Goal: Task Accomplishment & Management: Manage account settings

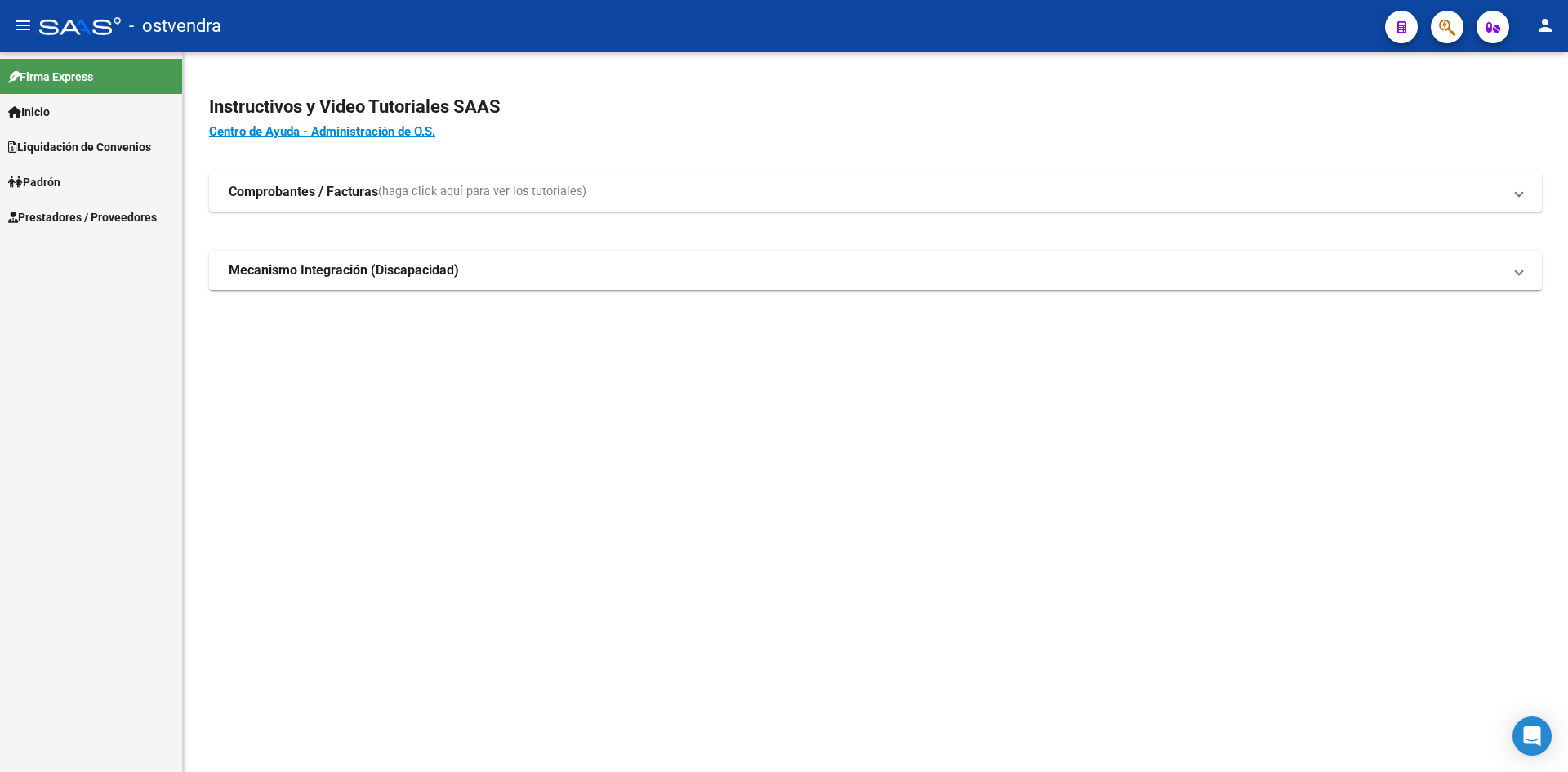
click at [78, 215] on span "Prestadores / Proveedores" at bounding box center [83, 217] width 148 height 18
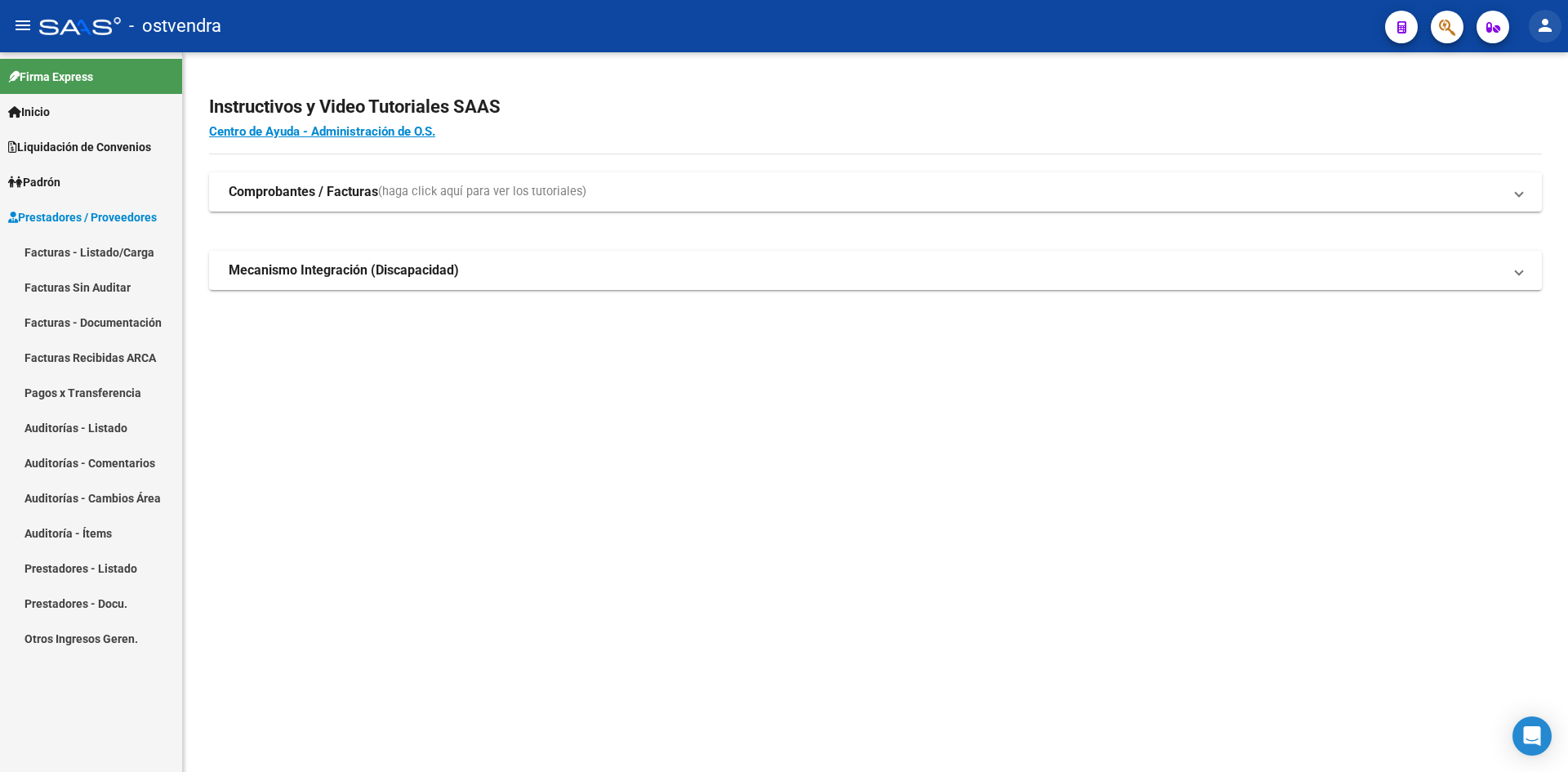
click at [1533, 18] on button "person" at bounding box center [1545, 26] width 32 height 32
click at [1537, 19] on div at bounding box center [784, 386] width 1568 height 772
click at [1352, 44] on mat-toolbar "menu - ostvendra person" at bounding box center [784, 26] width 1568 height 52
drag, startPoint x: 429, startPoint y: 105, endPoint x: 209, endPoint y: 109, distance: 220.0
click at [209, 109] on h2 "Instructivos y Video Tutoriales SAAS" at bounding box center [875, 107] width 1333 height 31
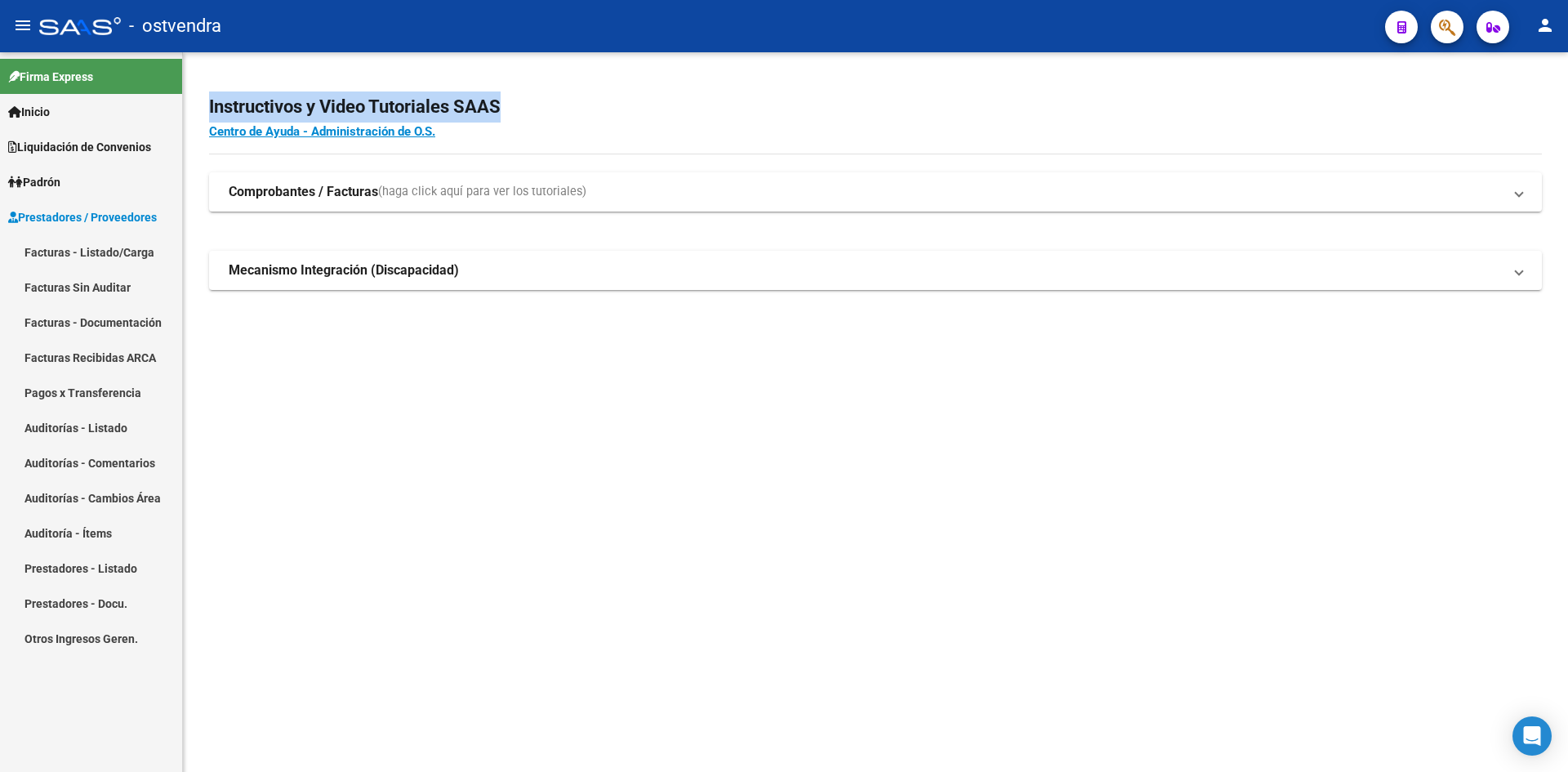
drag, startPoint x: 209, startPoint y: 109, endPoint x: 201, endPoint y: 107, distance: 8.2
click at [208, 109] on div "Instructivos y Video Tutoriales SAAS Centro de Ayuda - Administración de O.S. C…" at bounding box center [875, 210] width 1385 height 316
click at [196, 66] on div "Instructivos y Video Tutoriales SAAS Centro de Ayuda - Administración de O.S. C…" at bounding box center [875, 210] width 1385 height 316
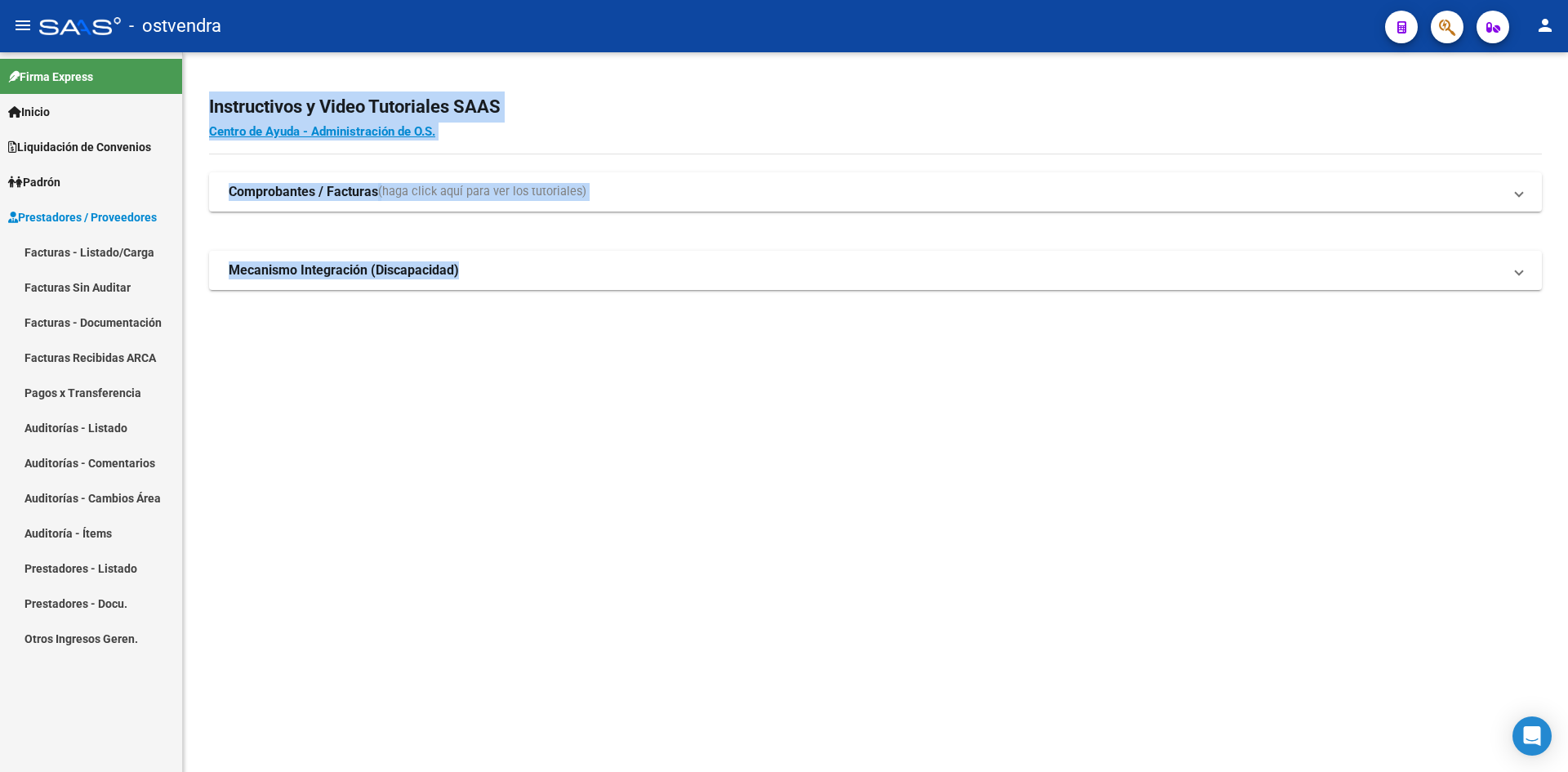
drag, startPoint x: 197, startPoint y: 66, endPoint x: 591, endPoint y: 354, distance: 488.0
click at [591, 354] on div "Instructivos y Video Tutoriales SAAS Centro de Ayuda - Administración de O.S. C…" at bounding box center [875, 210] width 1385 height 316
click at [591, 355] on div "Instructivos y Video Tutoriales SAAS Centro de Ayuda - Administración de O.S. C…" at bounding box center [875, 210] width 1385 height 316
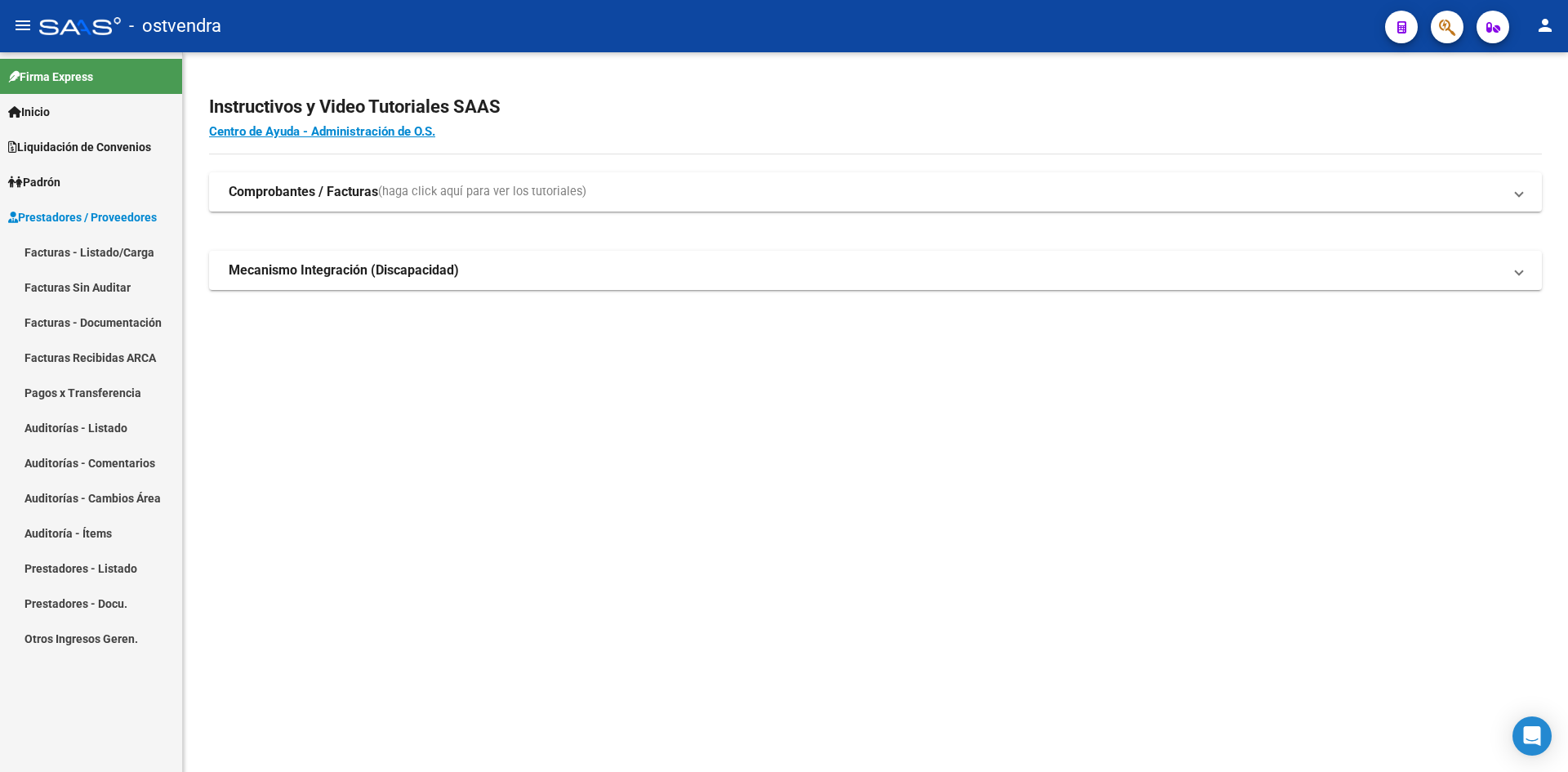
drag, startPoint x: 589, startPoint y: 346, endPoint x: 232, endPoint y: 21, distance: 482.8
click at [232, 21] on div "menu - ostvendra person Firma Express Inicio Calendario SSS Instructivos Contac…" at bounding box center [784, 386] width 1568 height 772
click at [232, 21] on div "- ostvendra" at bounding box center [705, 27] width 1333 height 36
click at [112, 436] on link "Auditorías - Listado" at bounding box center [90, 427] width 182 height 35
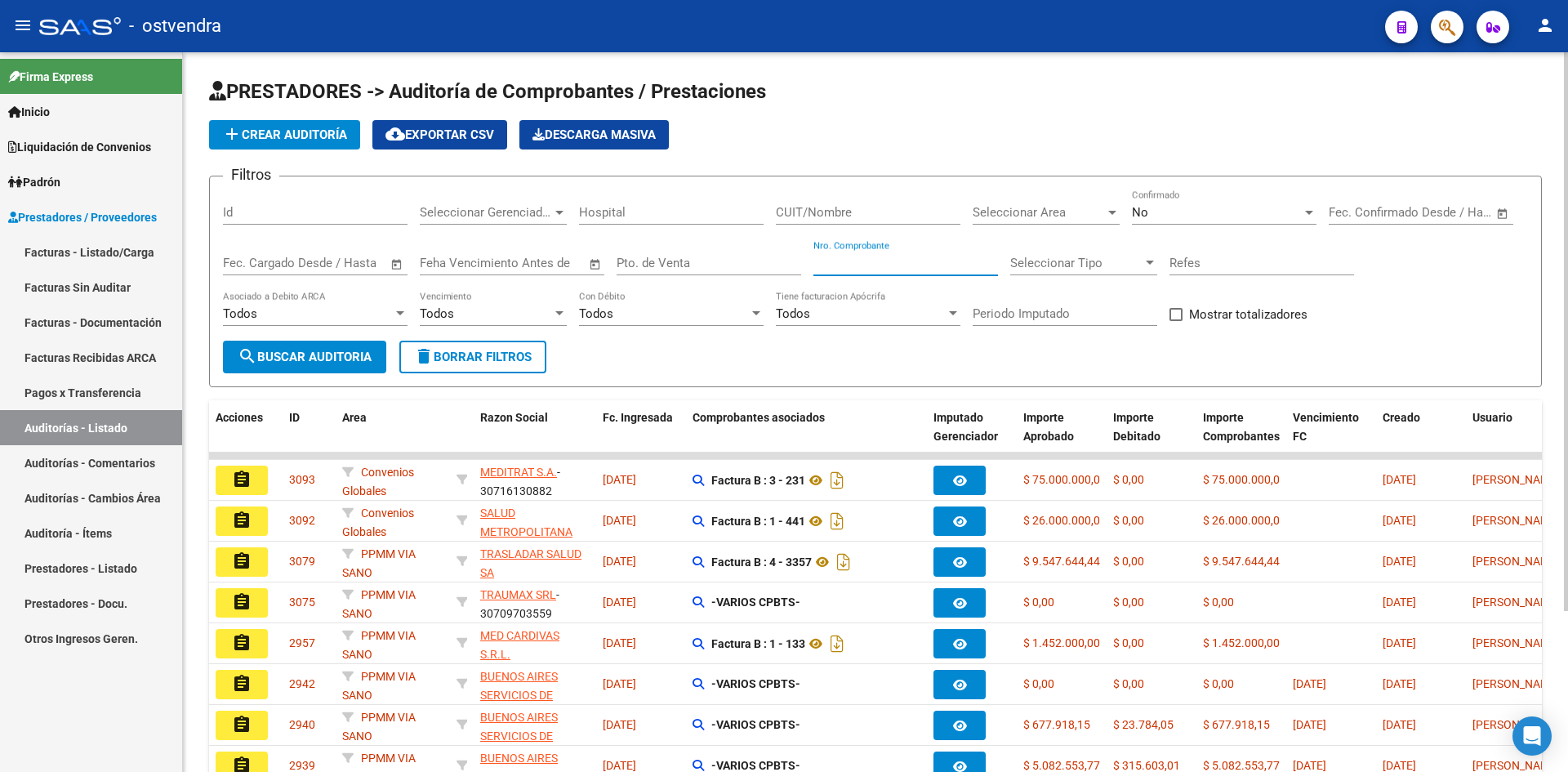
click at [896, 262] on input "Nro. Comprobante" at bounding box center [906, 263] width 185 height 14
type input "253868"
click at [1178, 206] on div "No" at bounding box center [1217, 211] width 170 height 14
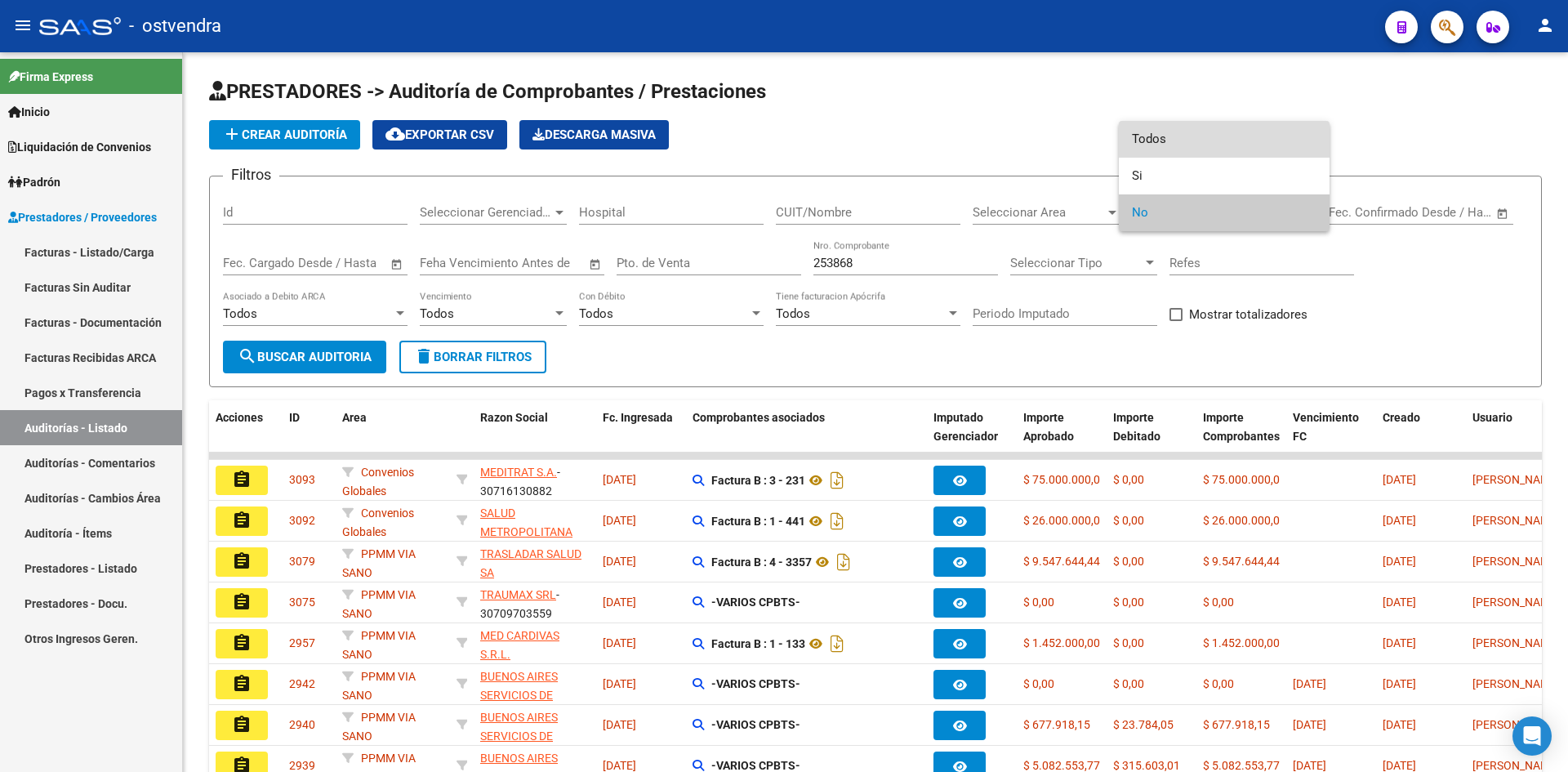
click at [1166, 147] on span "Todos" at bounding box center [1225, 139] width 185 height 37
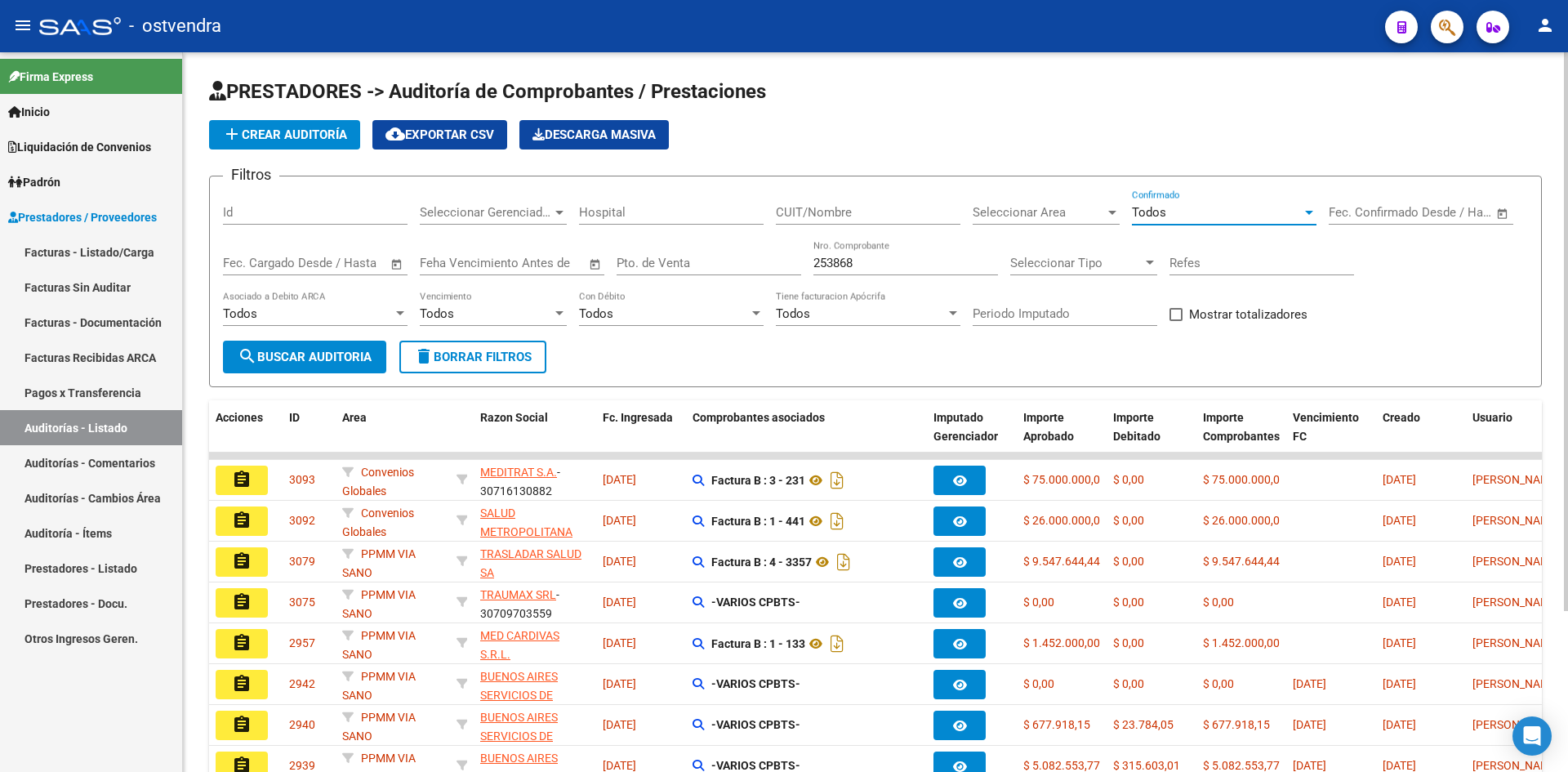
click at [324, 347] on button "search Buscar Auditoria" at bounding box center [304, 357] width 164 height 32
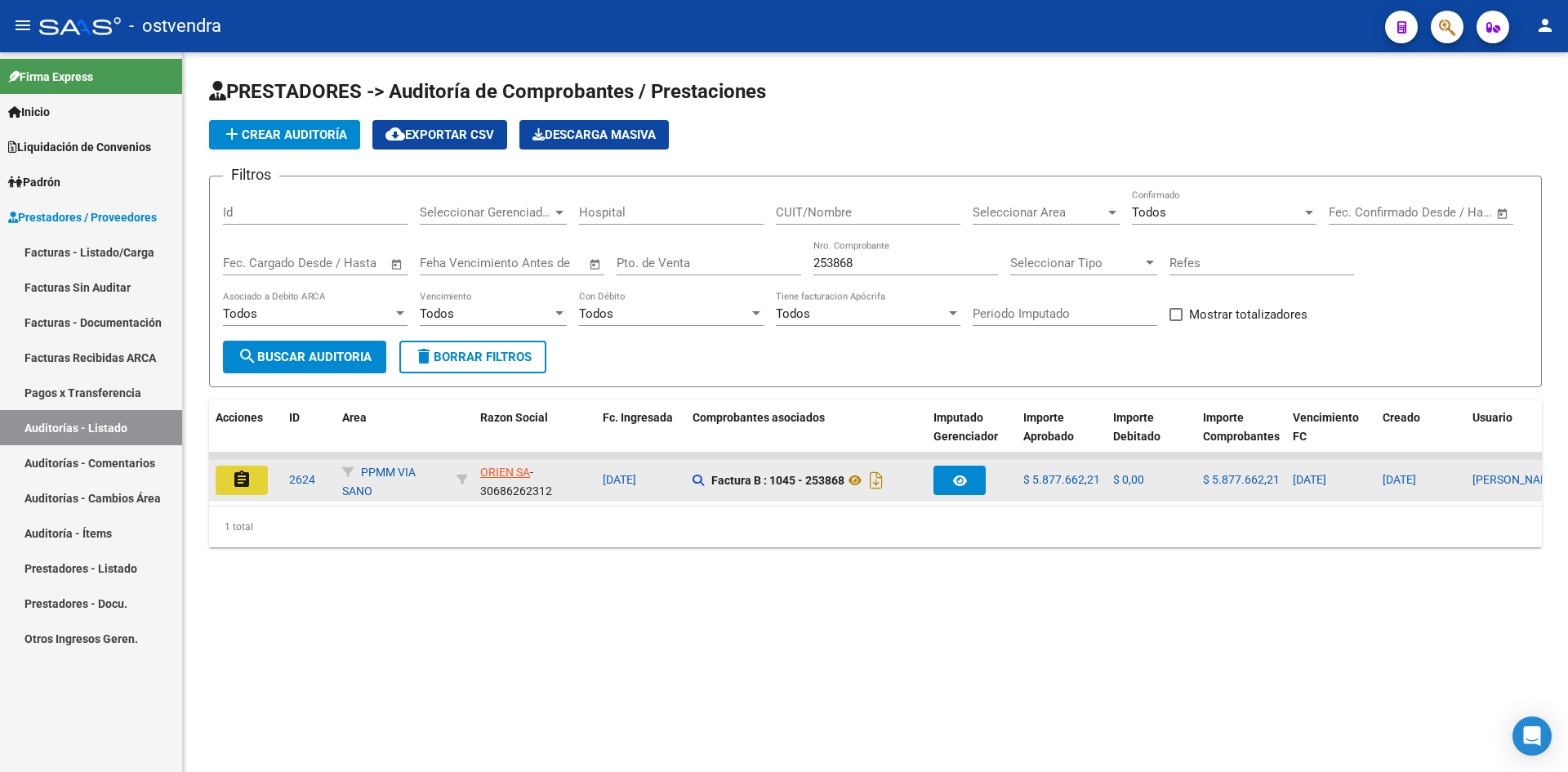
click at [255, 483] on button "assignment" at bounding box center [242, 480] width 52 height 30
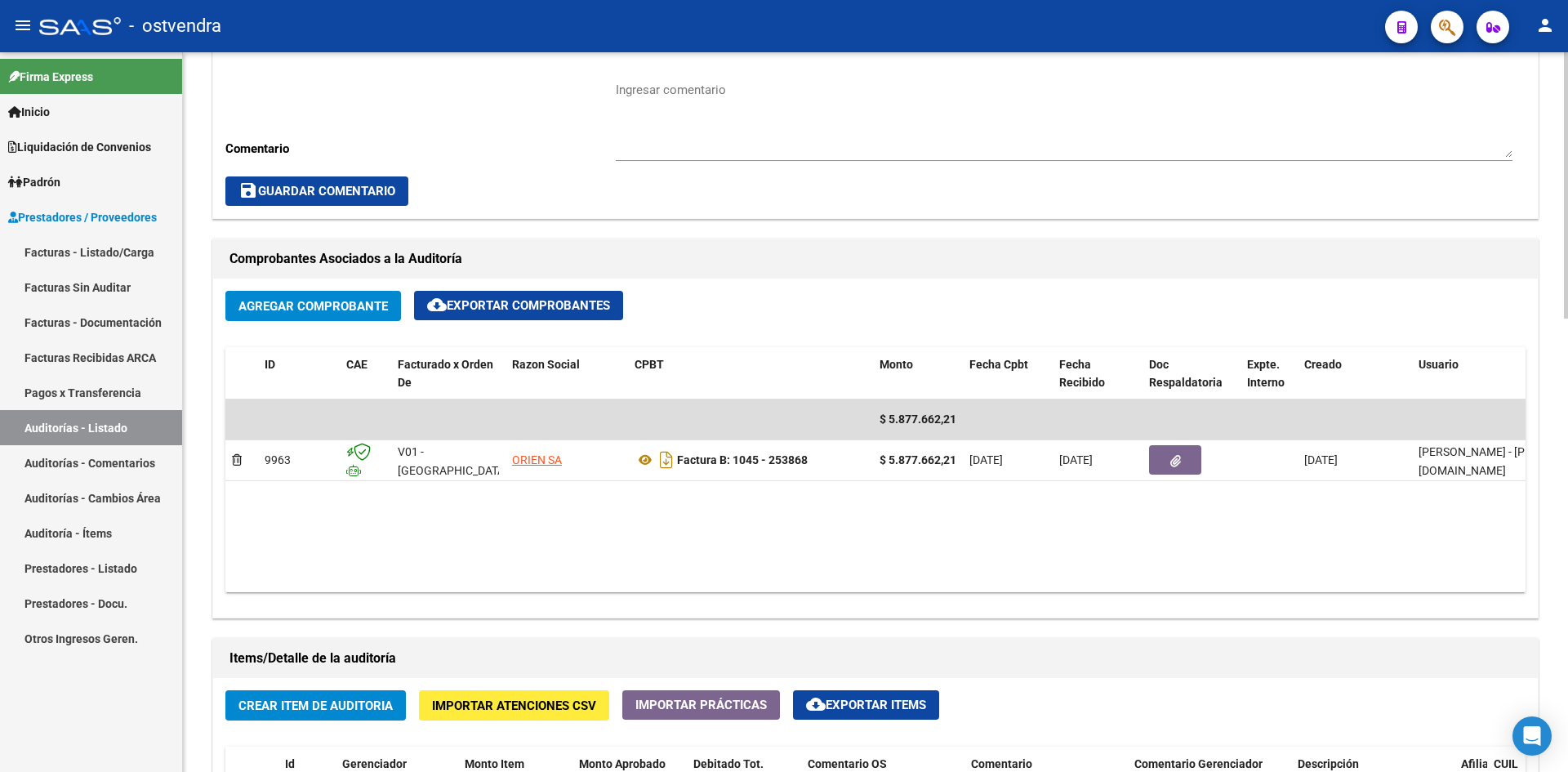
scroll to position [572, 0]
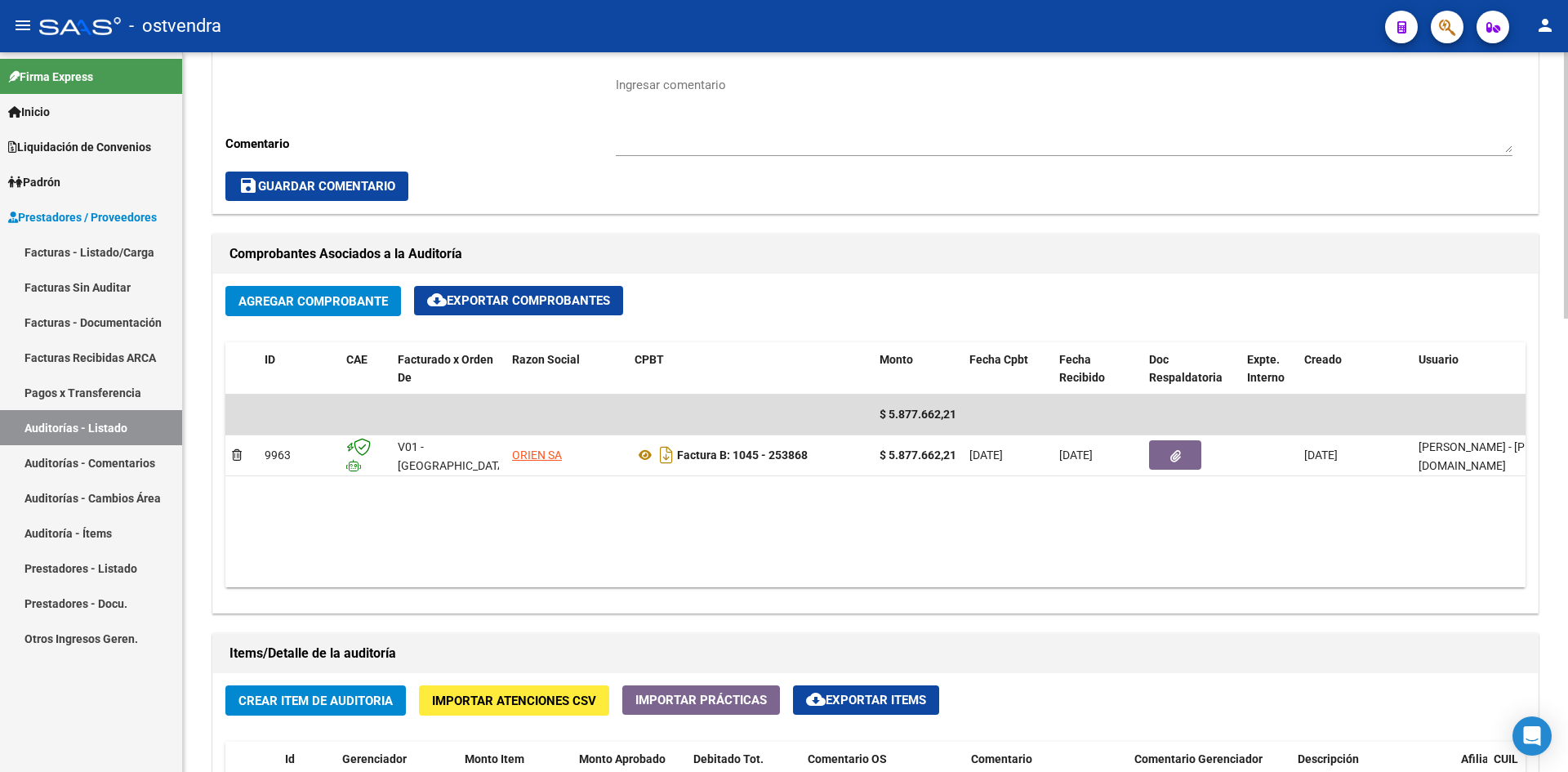
click at [258, 322] on div "Agregar Comprobante cloud_download Exportar Comprobantes" at bounding box center [875, 307] width 1300 height 43
click at [261, 308] on span "Agregar Comprobante" at bounding box center [313, 301] width 149 height 14
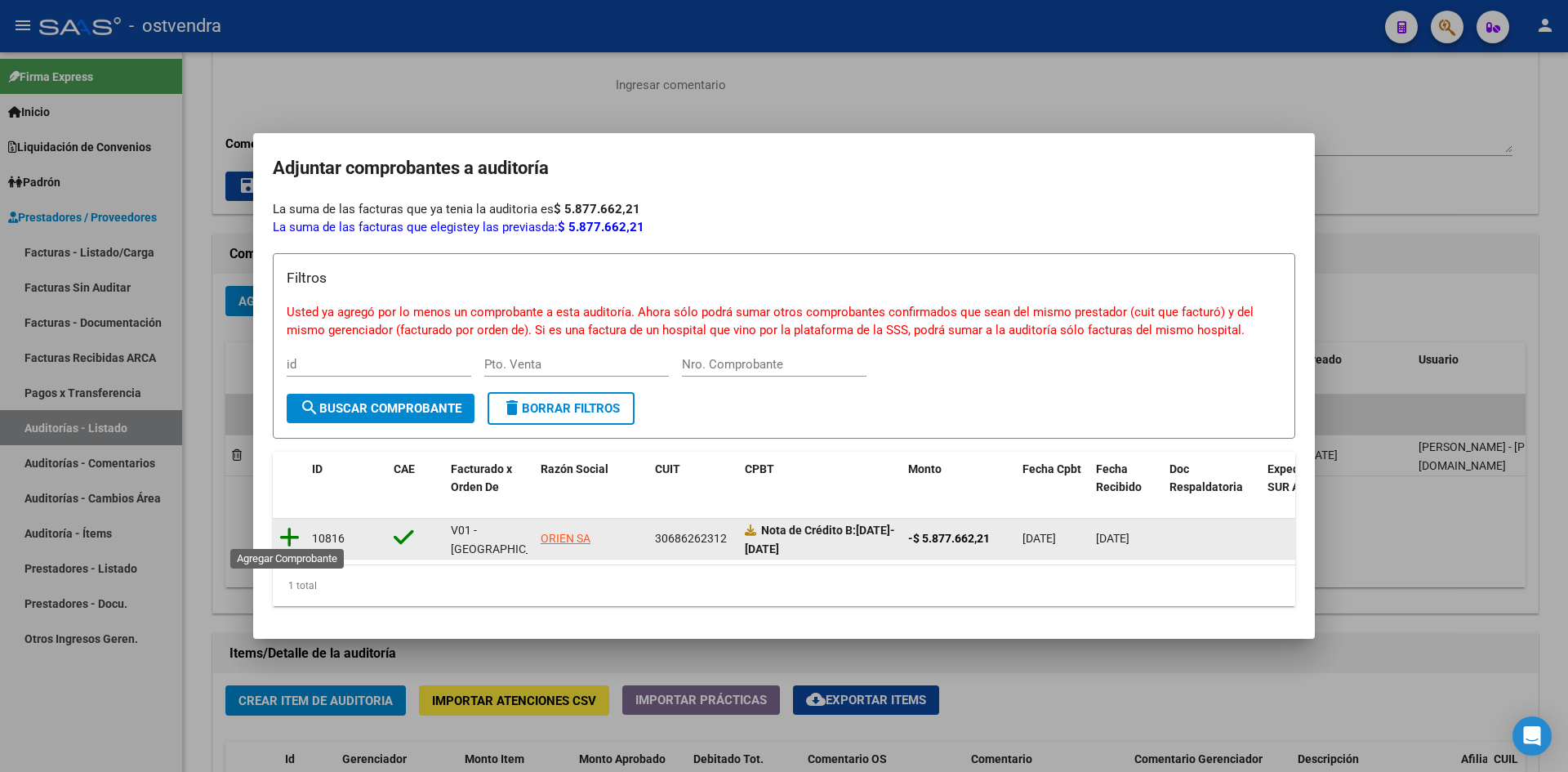
click at [294, 527] on icon at bounding box center [289, 538] width 20 height 23
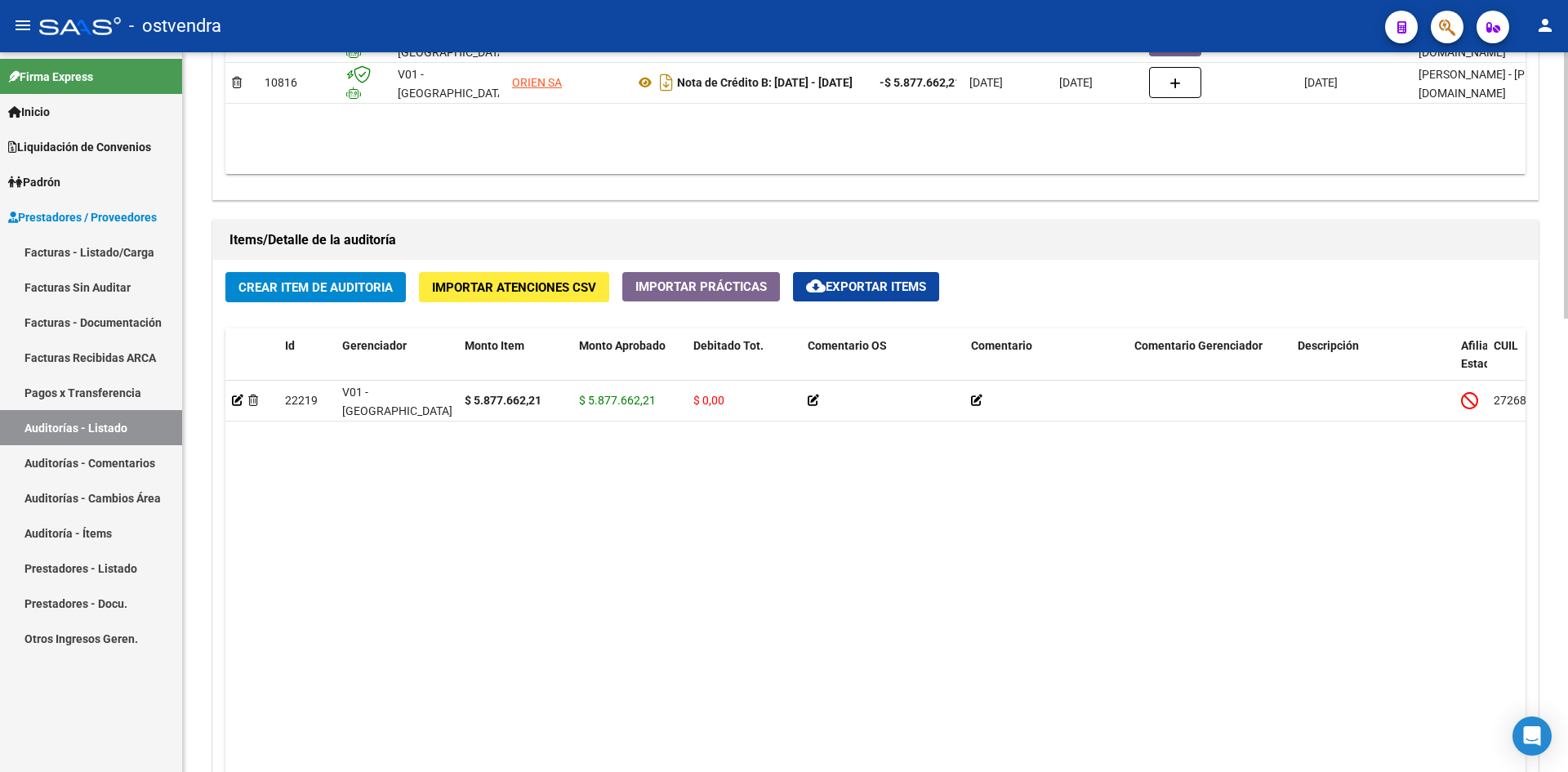
scroll to position [979, 0]
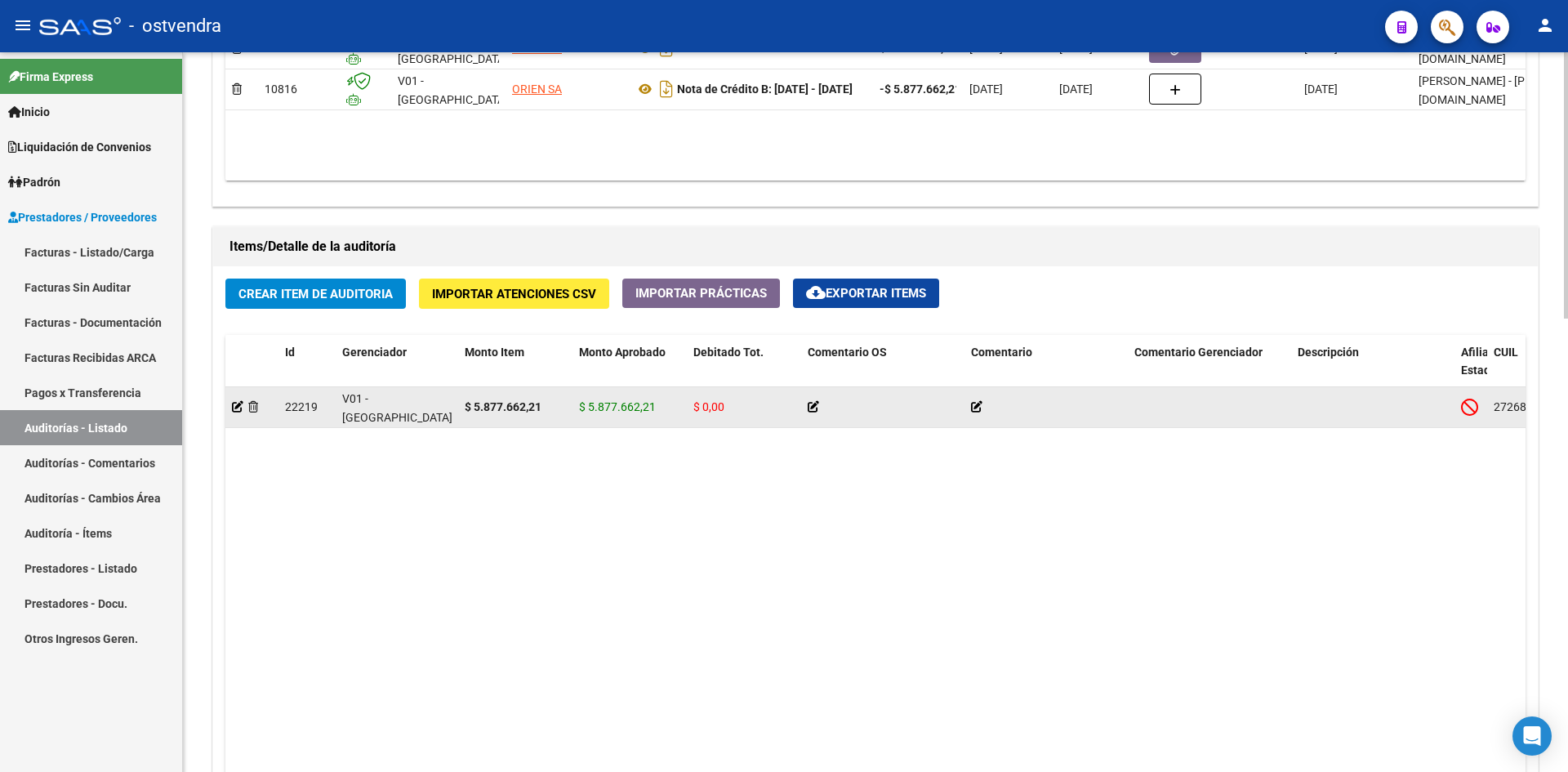
click at [231, 406] on datatable-body-cell at bounding box center [252, 407] width 53 height 40
click at [233, 406] on icon at bounding box center [238, 406] width 11 height 11
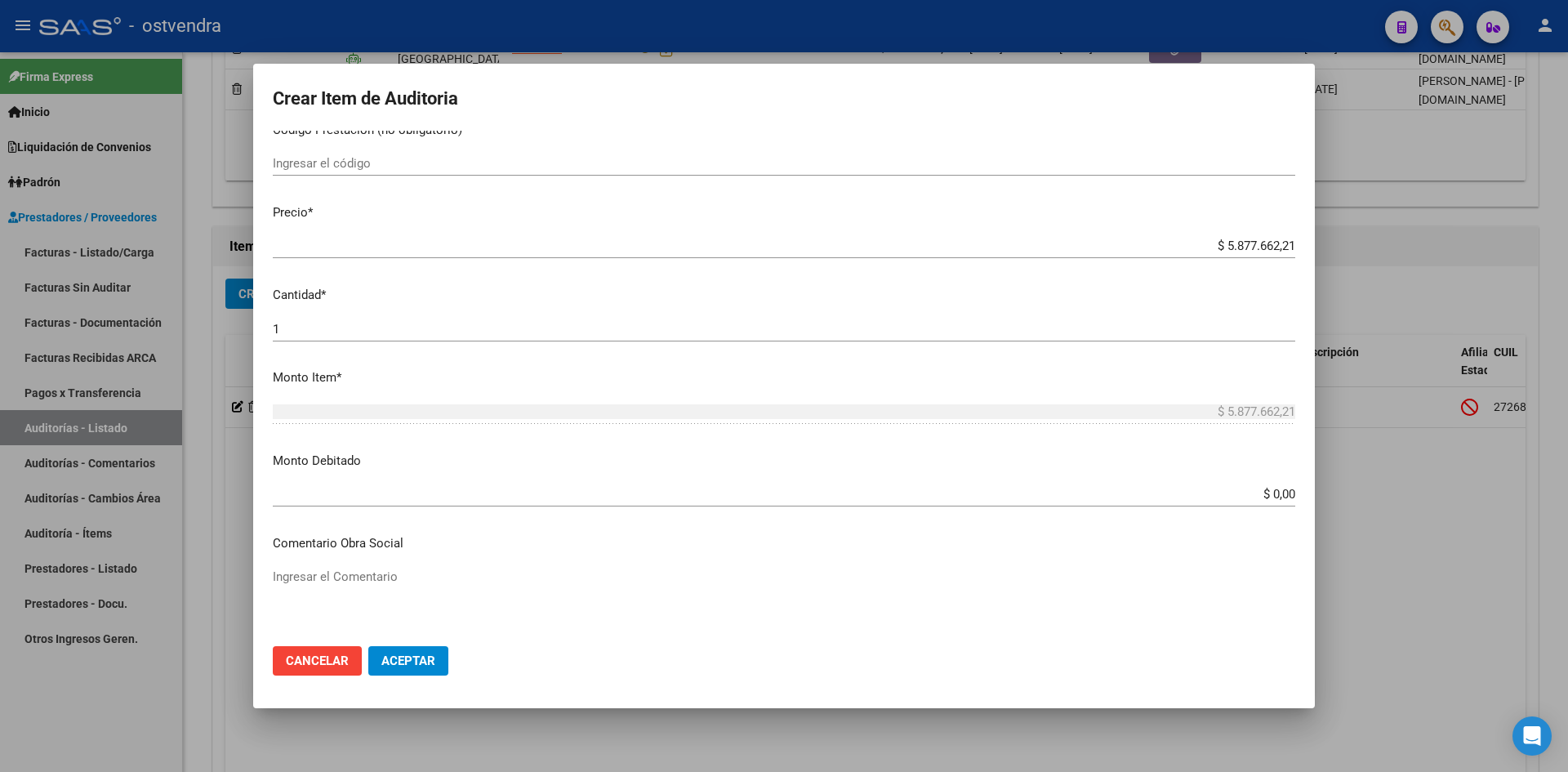
scroll to position [327, 0]
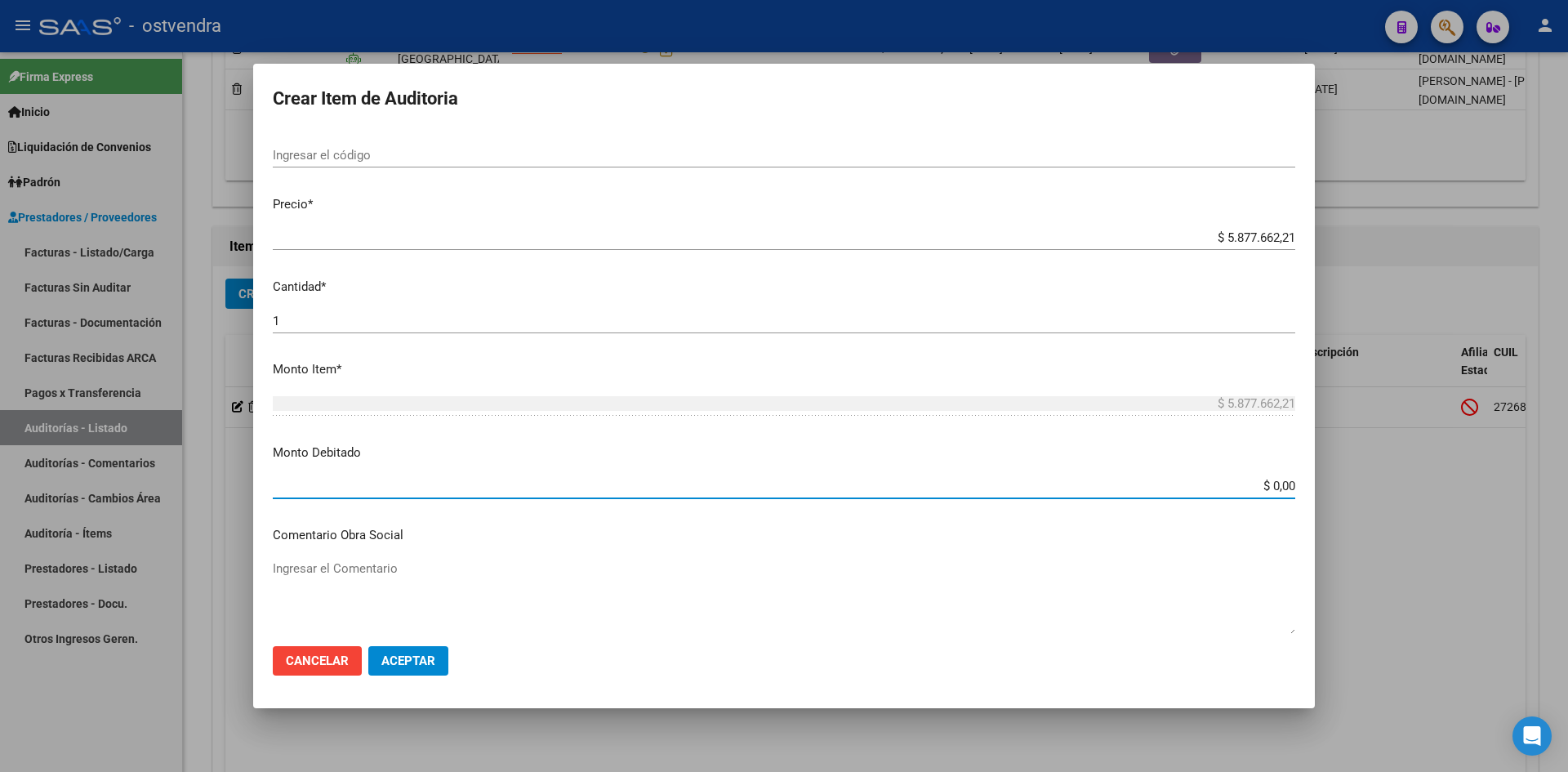
drag, startPoint x: 1237, startPoint y: 484, endPoint x: 1289, endPoint y: 482, distance: 52.0
click at [1289, 482] on app-form-text-field "Monto Debitado $ 0,00 Ingresar el monto" at bounding box center [791, 468] width 1035 height 50
paste input "5.877.662,21"
type input "$ 5.877.662,21"
click at [382, 663] on span "Aceptar" at bounding box center [408, 661] width 54 height 14
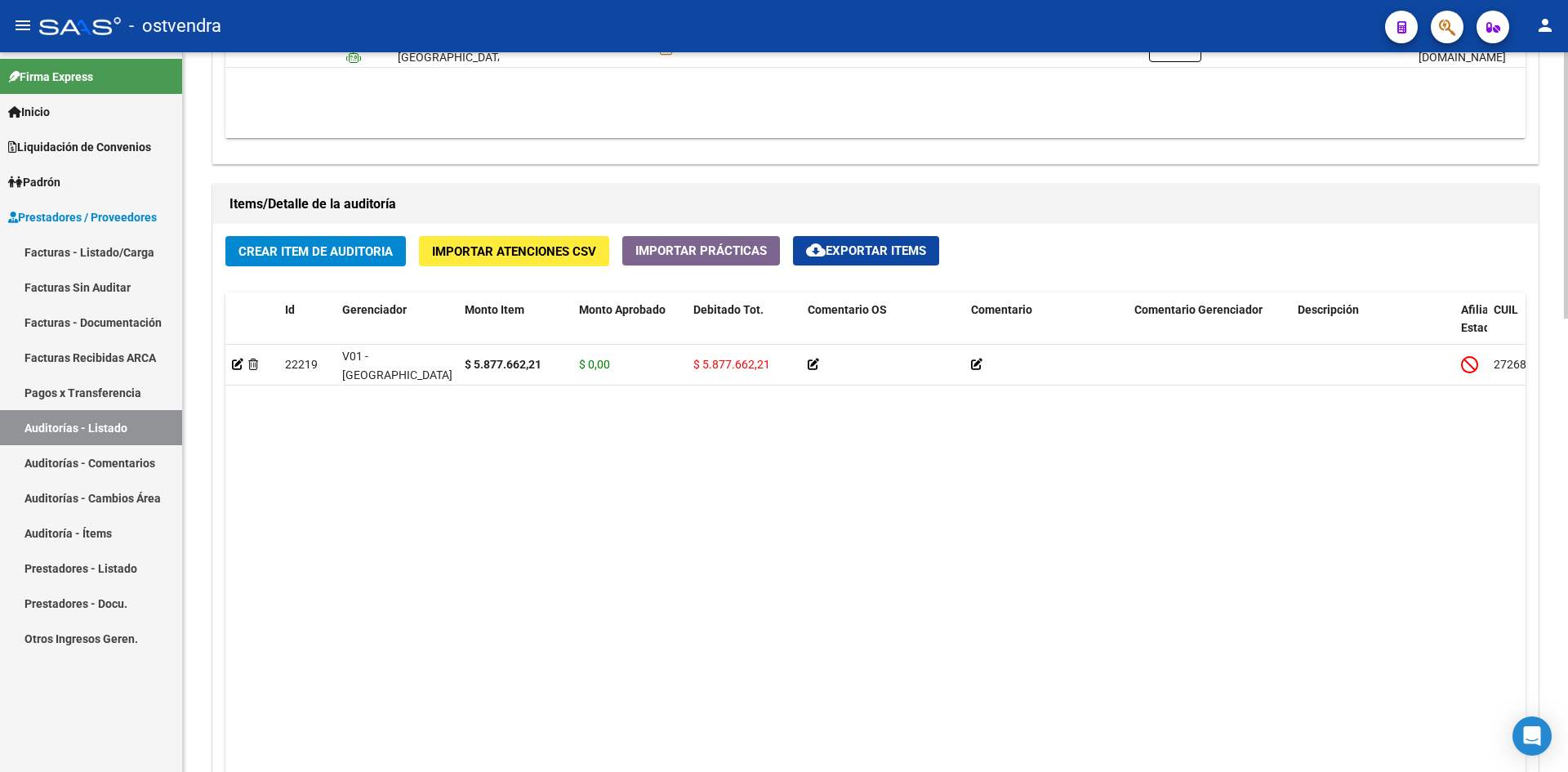
scroll to position [0, 0]
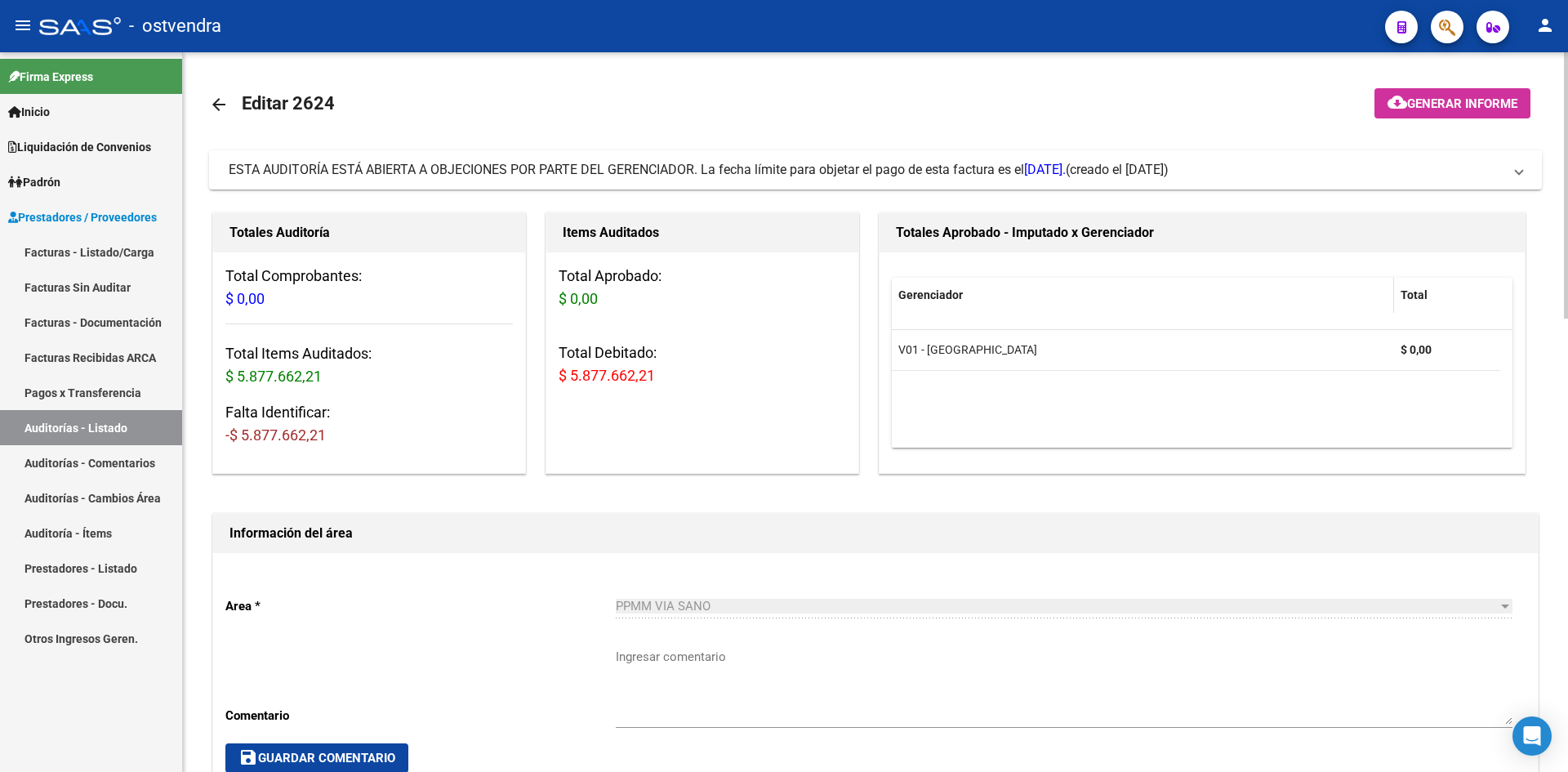
drag, startPoint x: 792, startPoint y: 640, endPoint x: 948, endPoint y: 286, distance: 386.8
click at [1168, 164] on span "(creado el [DATE])" at bounding box center [1117, 169] width 103 height 18
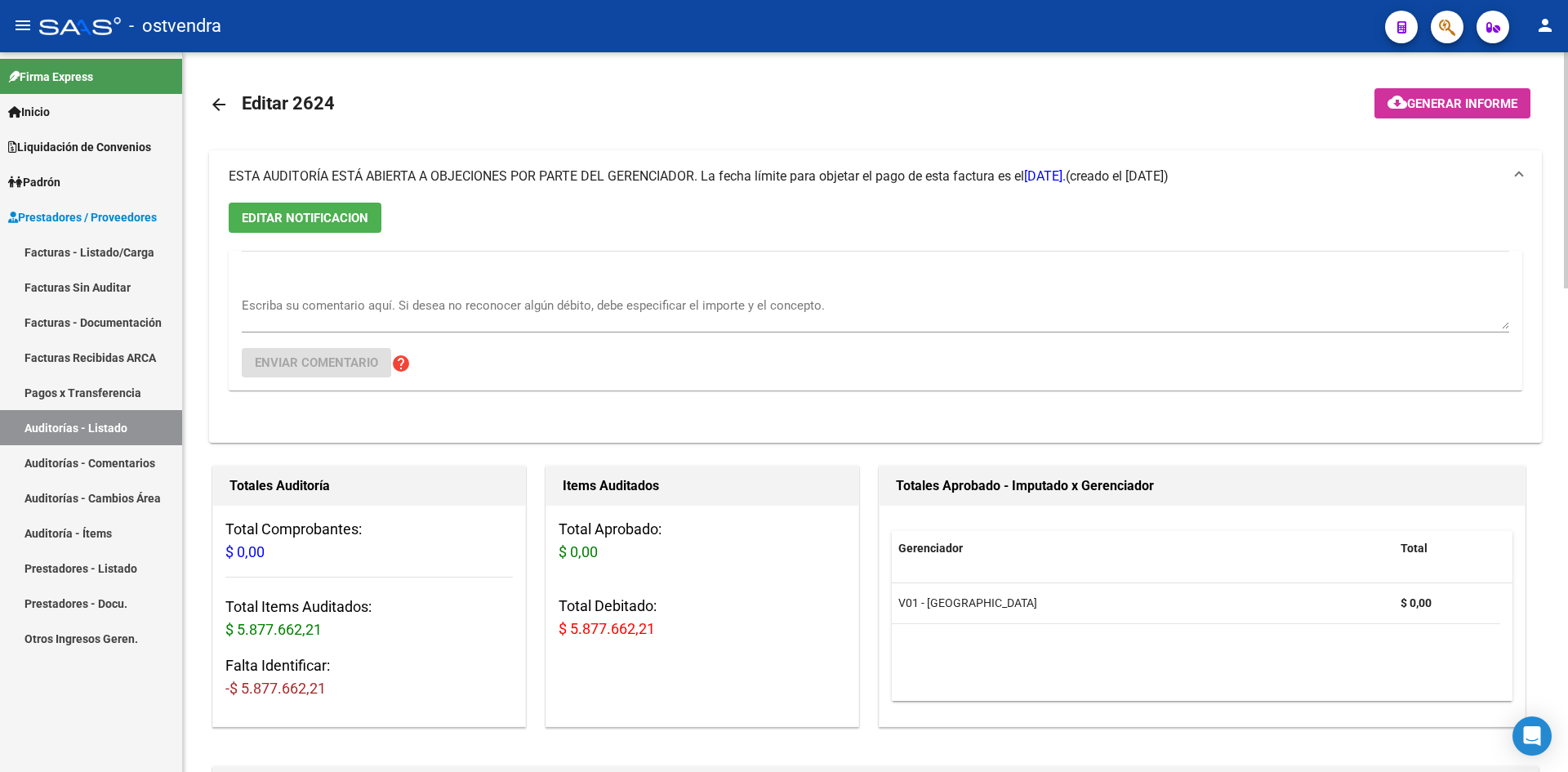
click at [466, 308] on textarea "Escriba su comentario aquí. Si desea no reconocer algún débito, debe especifica…" at bounding box center [875, 313] width 1267 height 32
click at [504, 165] on mat-expansion-panel-header "ESTA AUDITORÍA ESTÁ ABIERTA A OBJECIONES POR PARTE DEL GERENCIADOR. La fecha lí…" at bounding box center [875, 176] width 1333 height 52
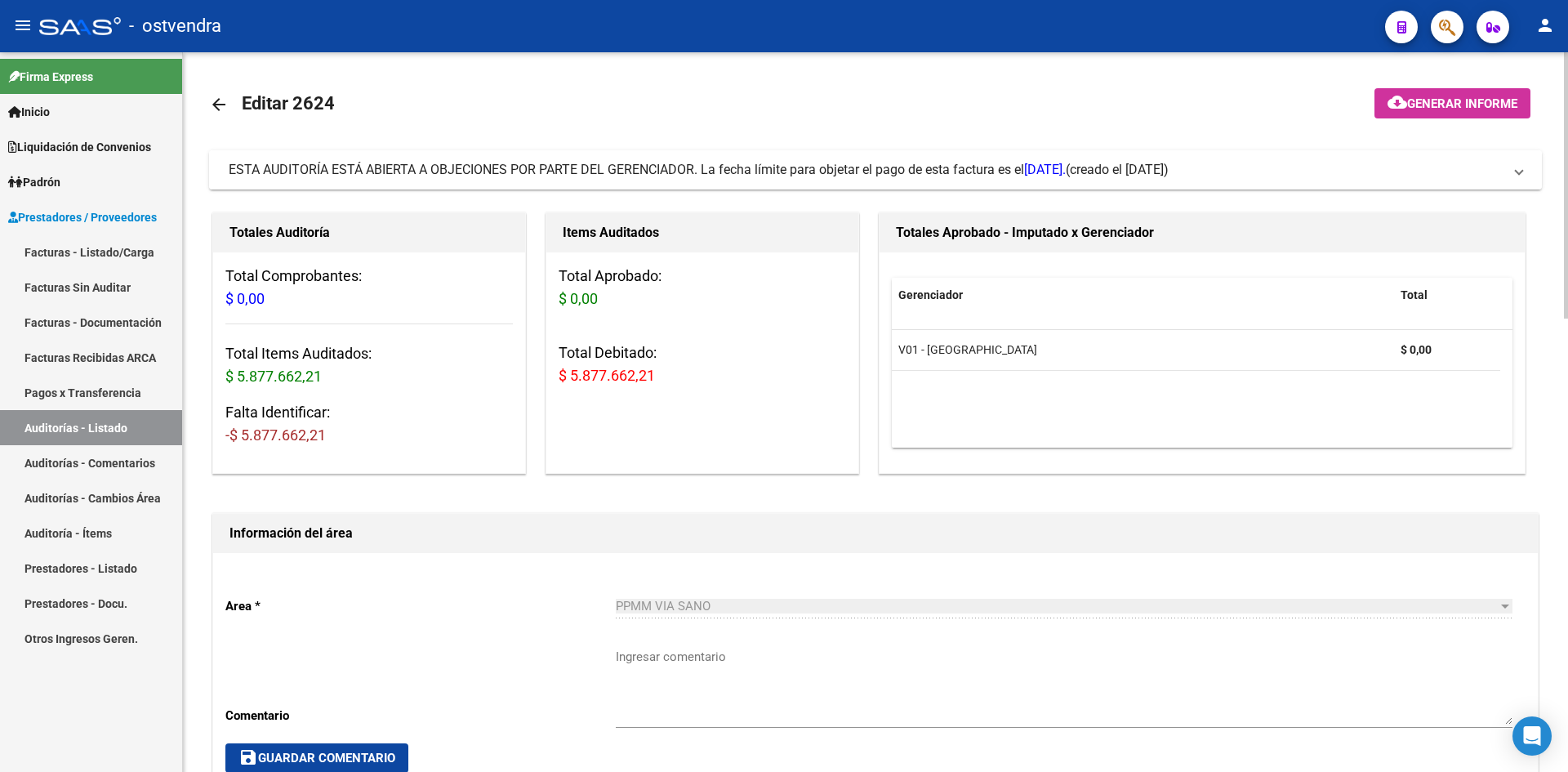
click at [504, 165] on span "ESTA AUDITORÍA ESTÁ ABIERTA A OBJECIONES POR PARTE DEL GERENCIADOR. La fecha lí…" at bounding box center [647, 169] width 837 height 15
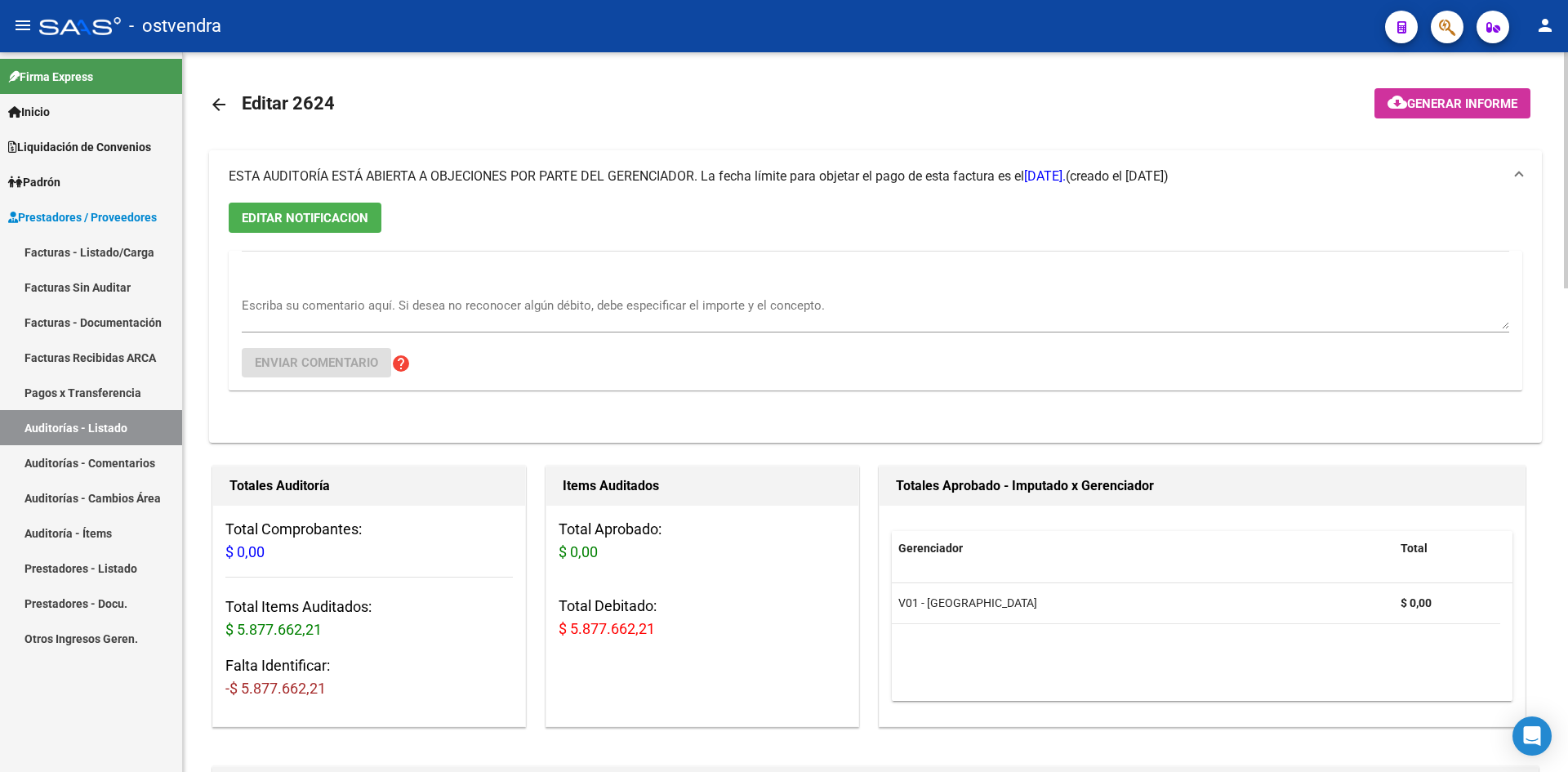
click at [479, 184] on div "ESTA AUDITORÍA ESTÁ ABIERTA A OBJECIONES POR PARTE DEL GERENCIADOR. La fecha lí…" at bounding box center [647, 176] width 837 height 18
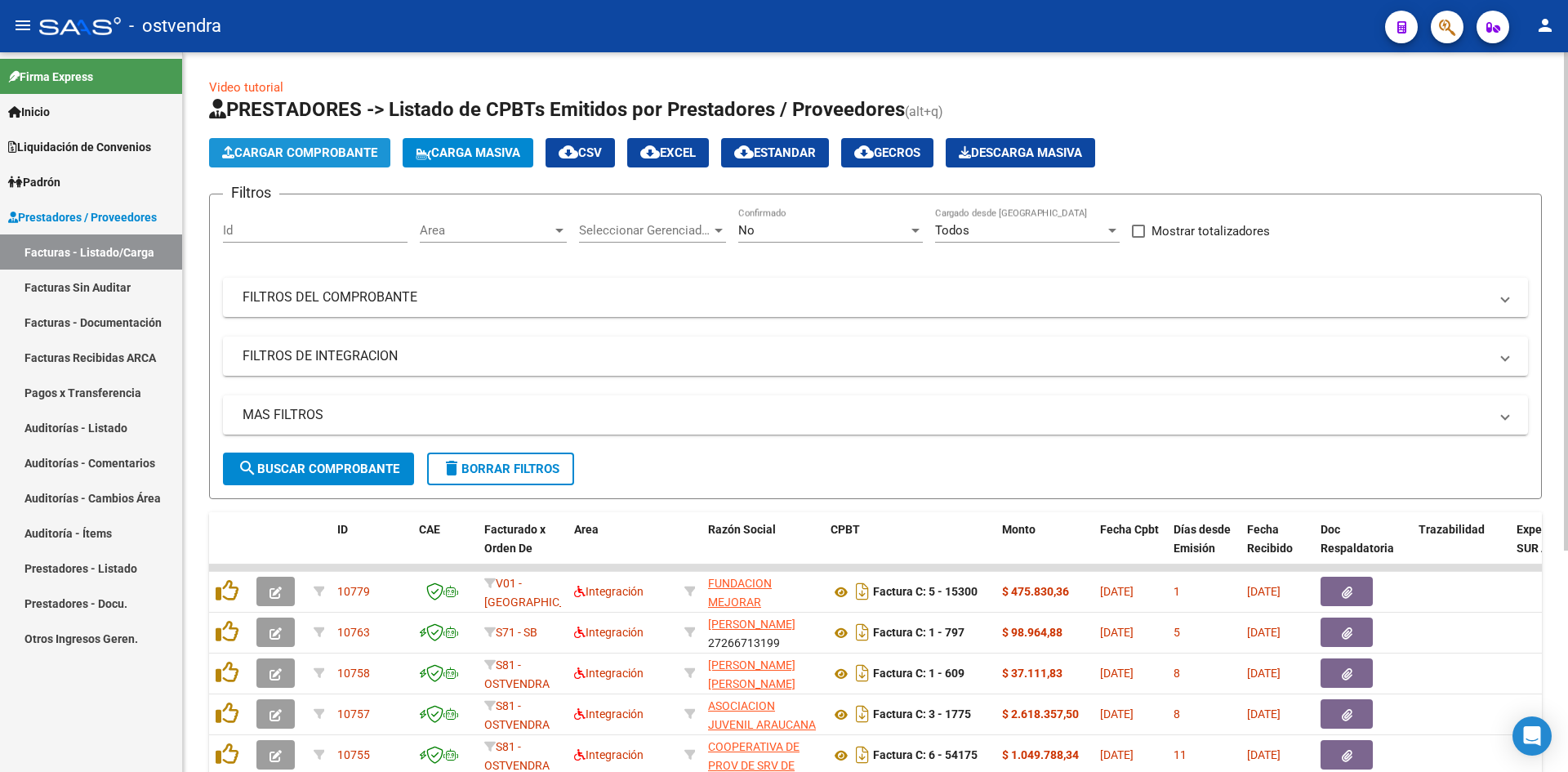
click at [354, 150] on span "Cargar Comprobante" at bounding box center [299, 152] width 155 height 14
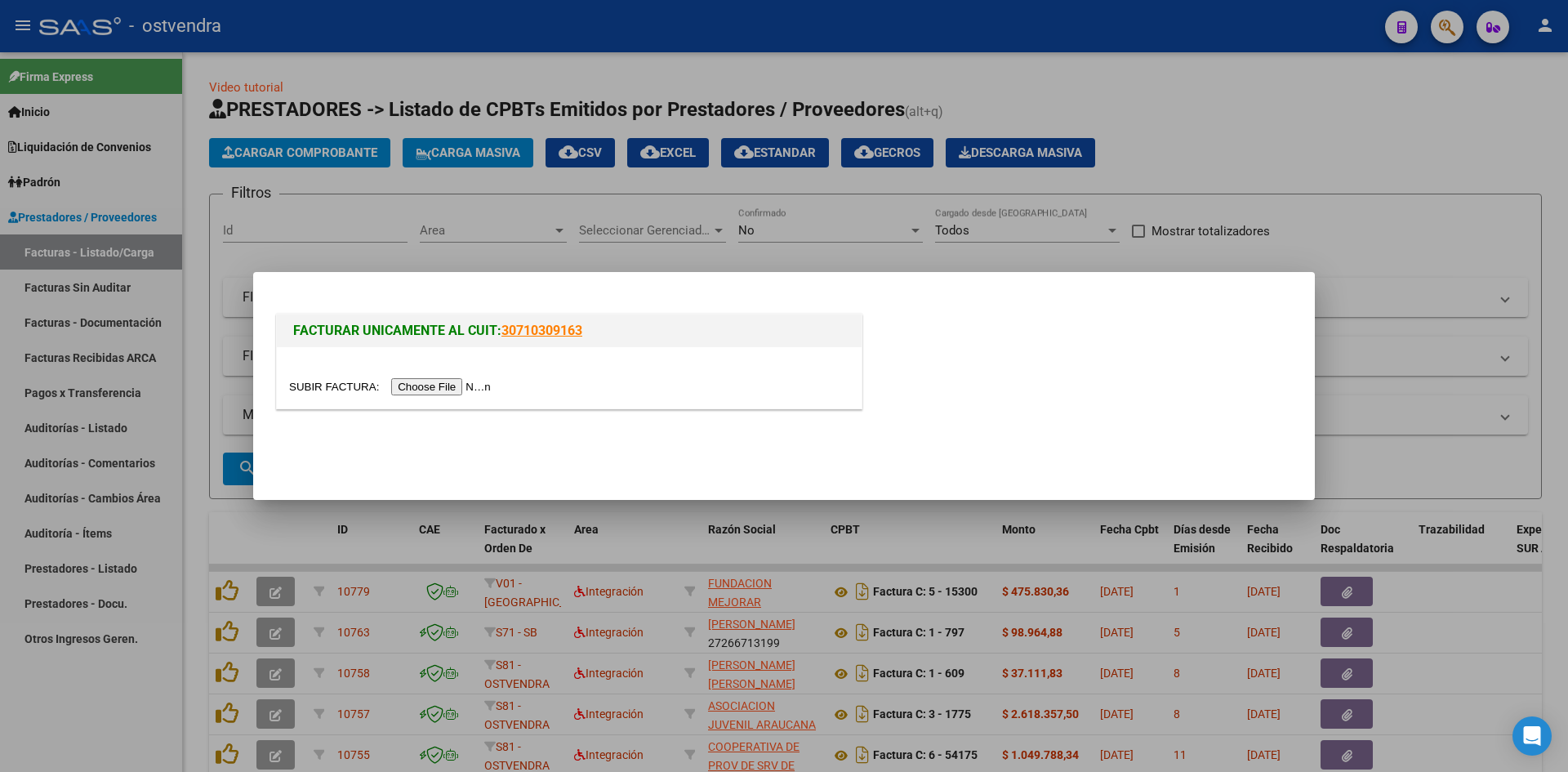
click at [439, 379] on input "file" at bounding box center [392, 386] width 206 height 17
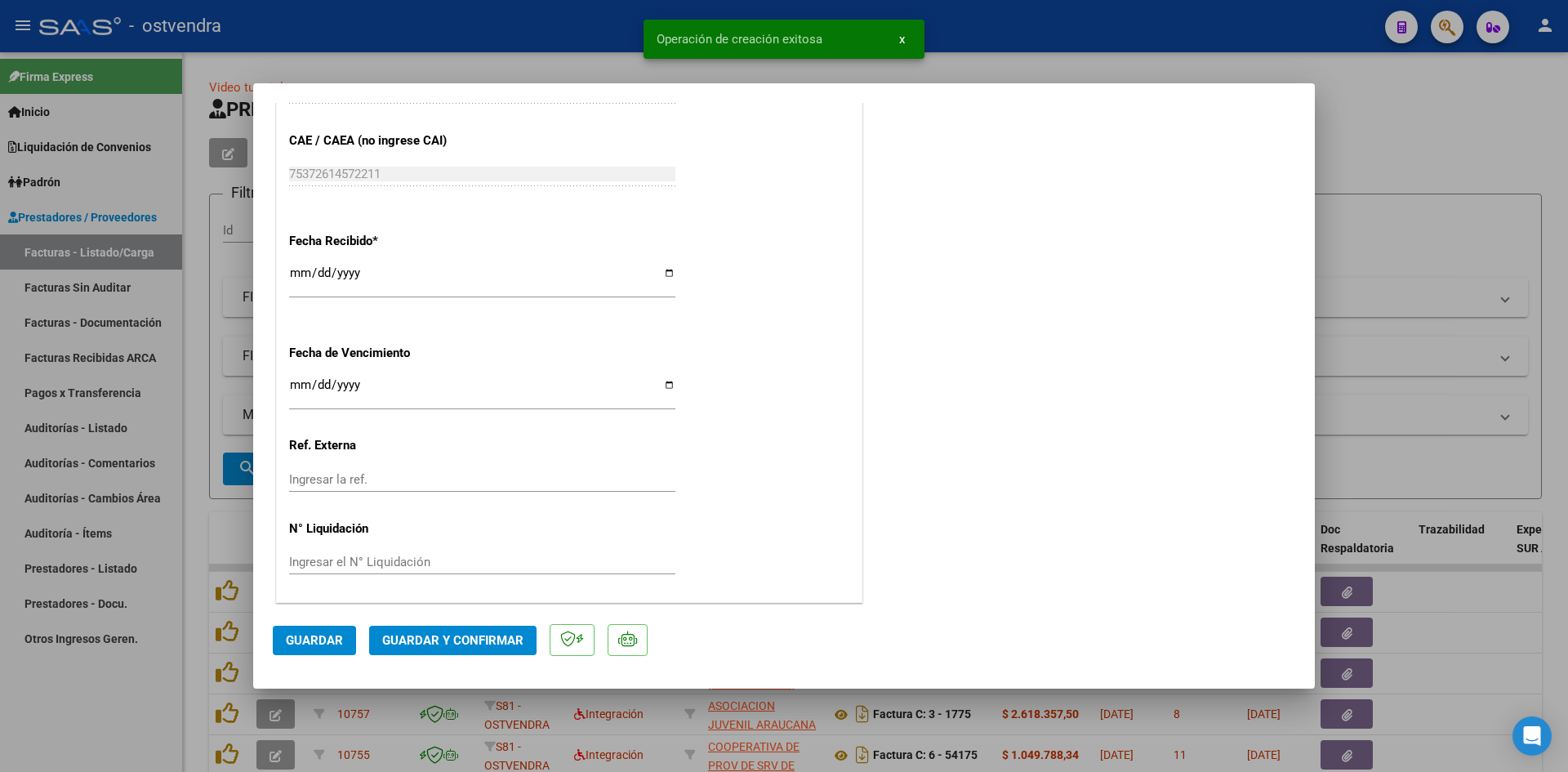
scroll to position [980, 0]
click at [463, 629] on button "Guardar y Confirmar" at bounding box center [453, 640] width 167 height 30
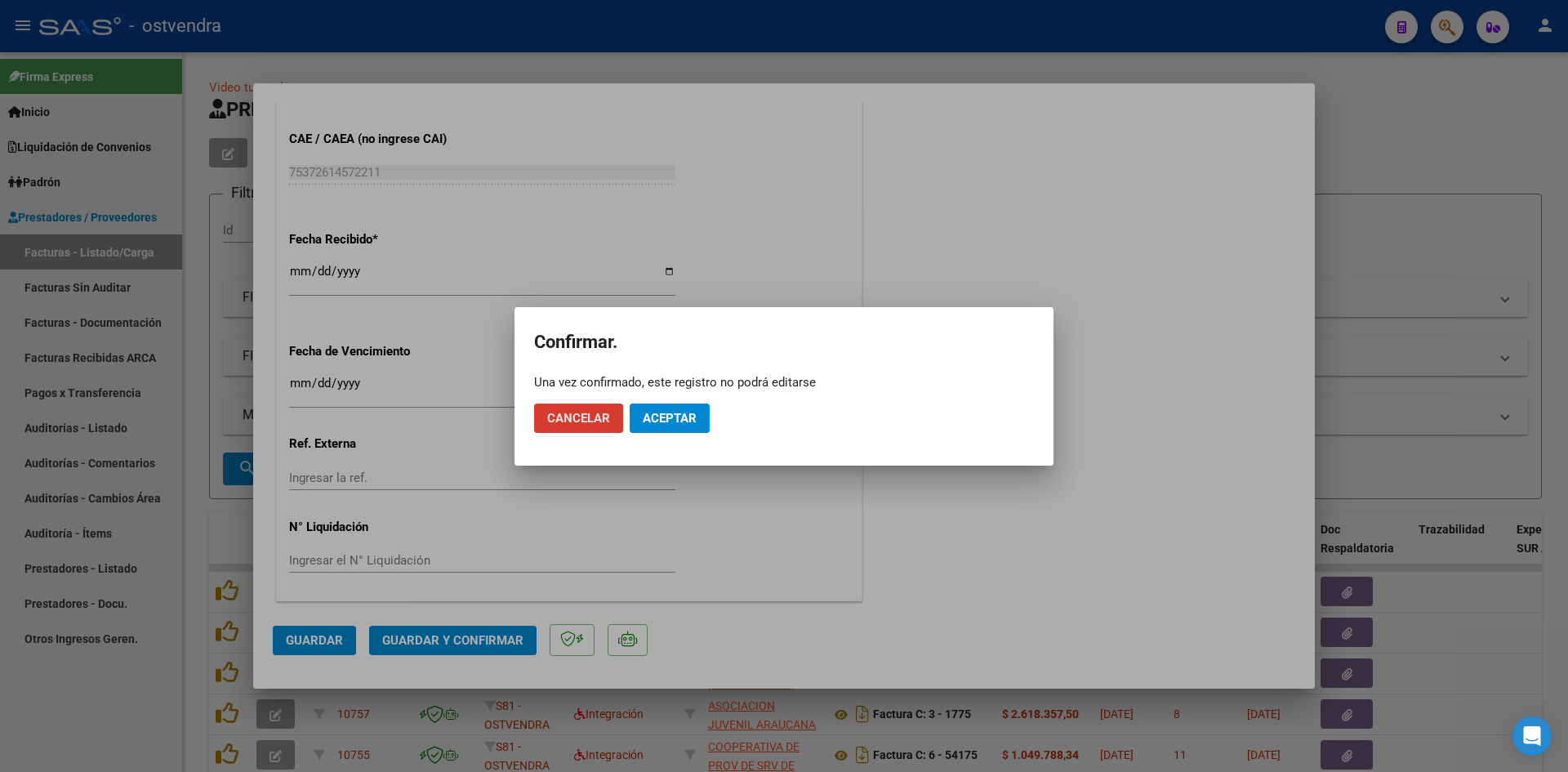
click at [677, 418] on span "Aceptar" at bounding box center [669, 418] width 54 height 14
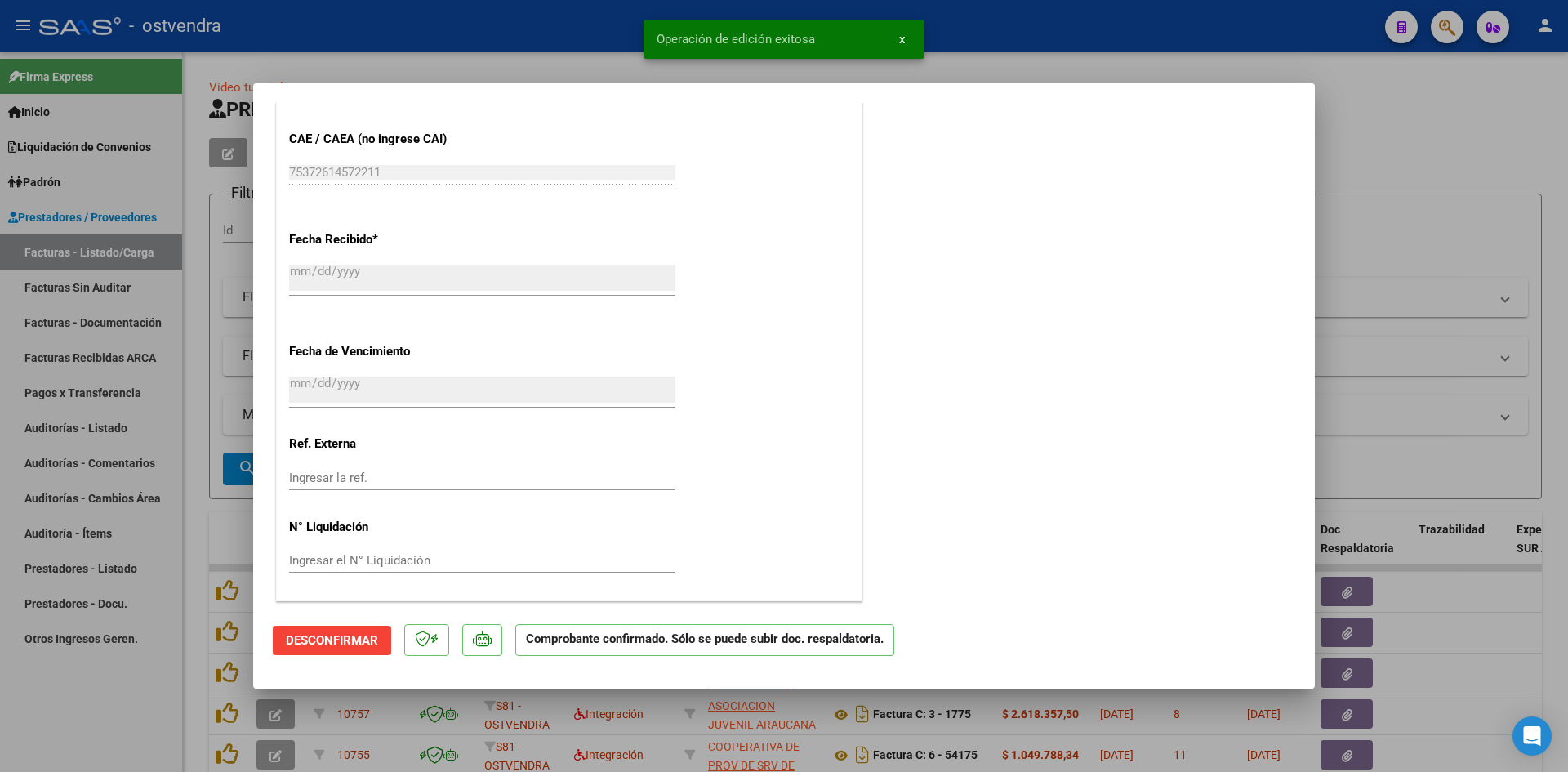
click at [1440, 408] on div at bounding box center [784, 386] width 1568 height 772
type input "$ 0,00"
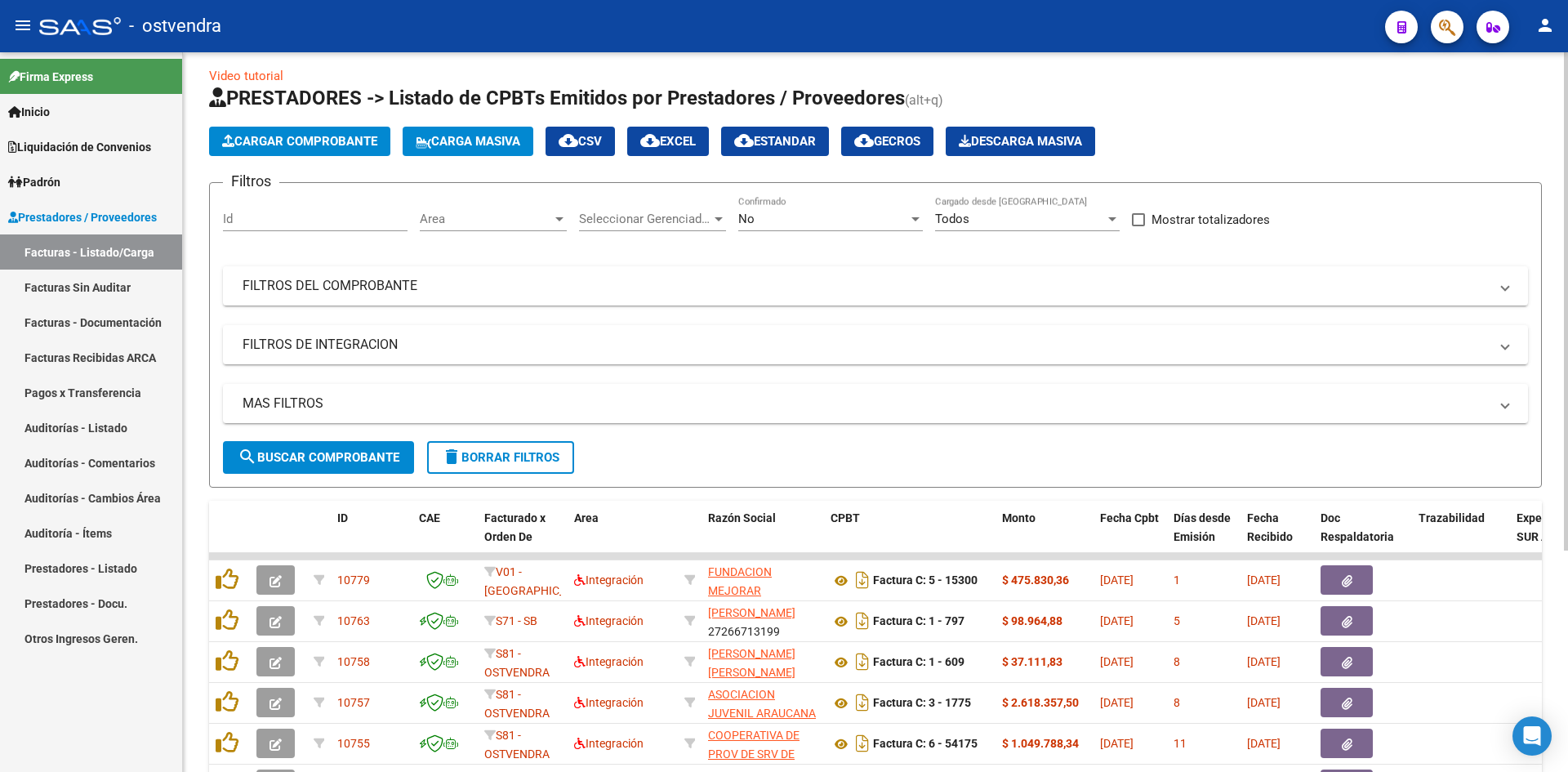
scroll to position [0, 0]
